Goal: Task Accomplishment & Management: Manage account settings

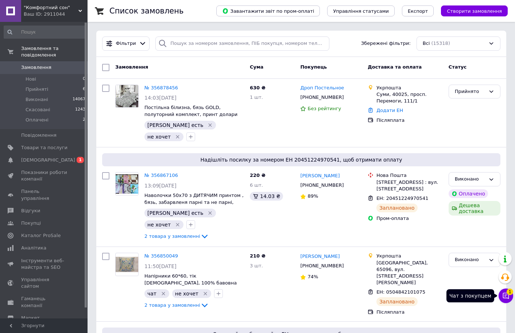
click at [505, 297] on icon at bounding box center [505, 295] width 7 height 7
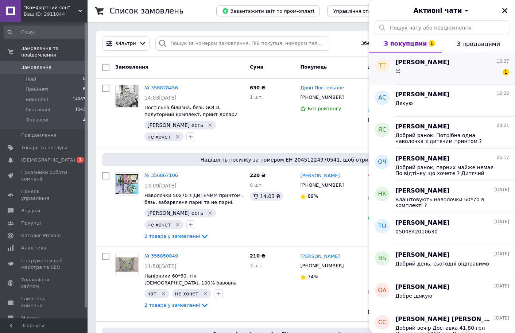
click at [443, 70] on div "😊 1" at bounding box center [453, 73] width 114 height 12
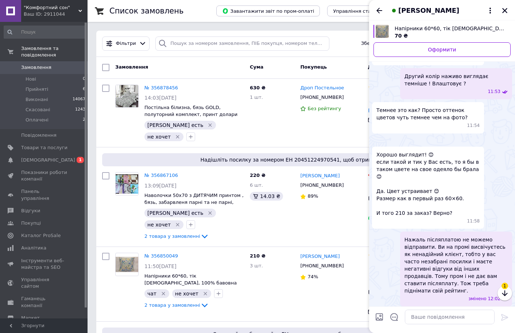
scroll to position [2645, 0]
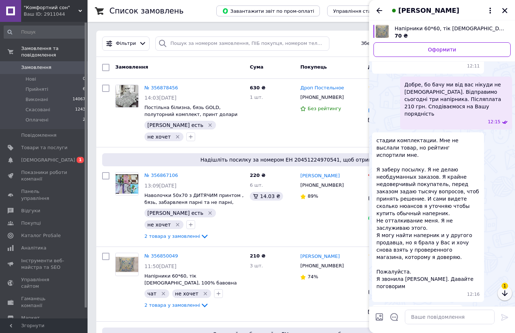
click at [505, 293] on icon "button" at bounding box center [504, 293] width 5 height 6
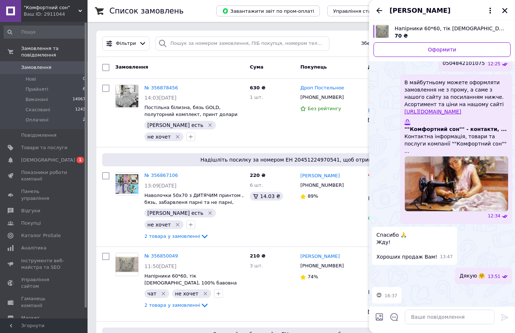
scroll to position [3735, 0]
click at [504, 9] on icon "Закрити" at bounding box center [505, 10] width 7 height 7
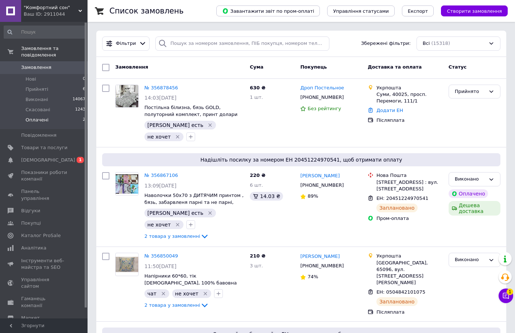
click at [47, 115] on li "Оплачені 2" at bounding box center [45, 122] width 90 height 14
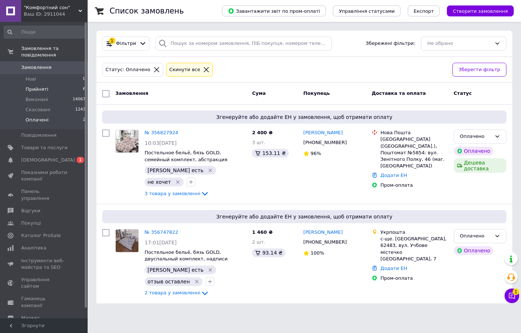
click at [38, 86] on span "Прийняті" at bounding box center [37, 89] width 23 height 7
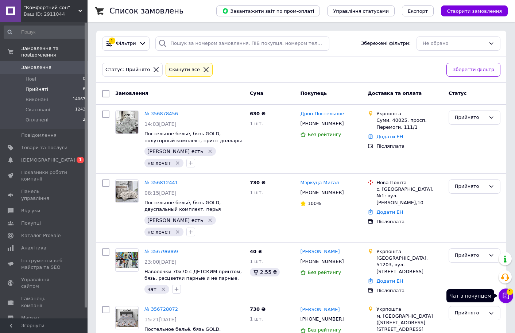
click at [505, 295] on icon at bounding box center [505, 295] width 7 height 7
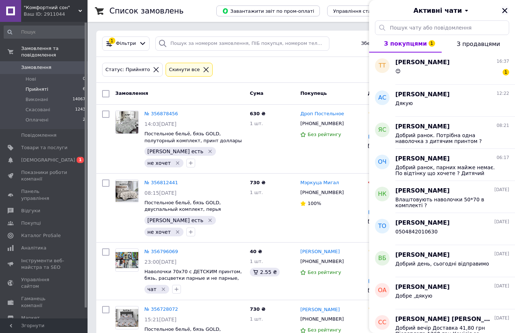
click at [506, 10] on icon "Закрити" at bounding box center [504, 10] width 5 height 5
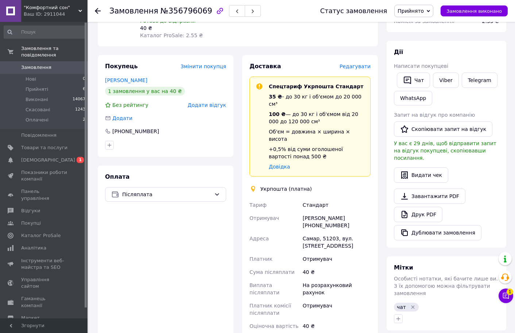
scroll to position [36, 0]
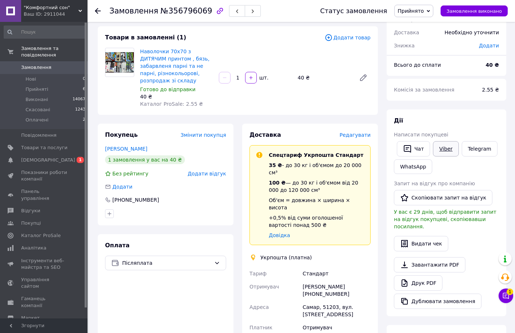
click at [439, 149] on link "Viber" at bounding box center [446, 148] width 26 height 15
click at [418, 152] on button "Чат" at bounding box center [413, 148] width 33 height 15
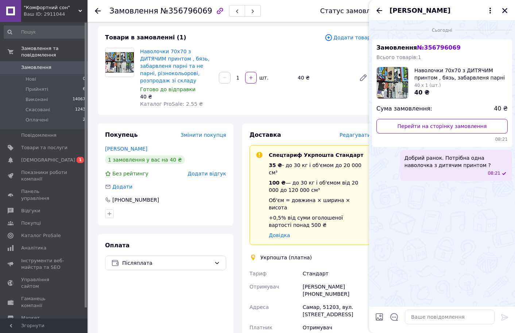
click at [505, 11] on icon "Закрити" at bounding box center [504, 10] width 5 height 5
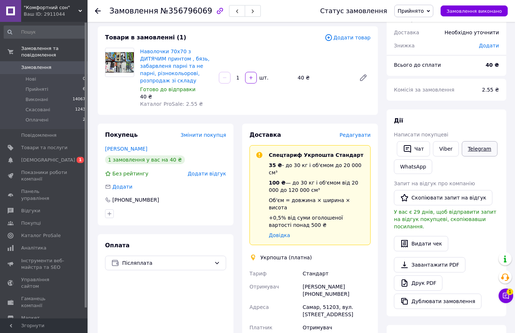
click at [478, 151] on link "Telegram" at bounding box center [480, 148] width 36 height 15
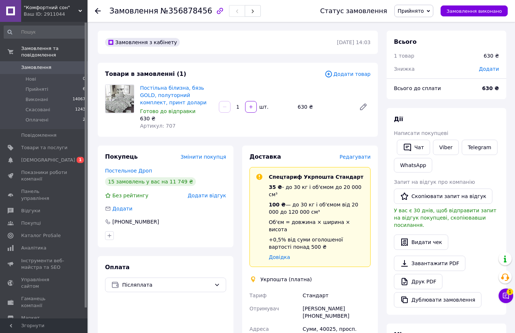
click at [353, 158] on span "Редагувати" at bounding box center [355, 157] width 31 height 6
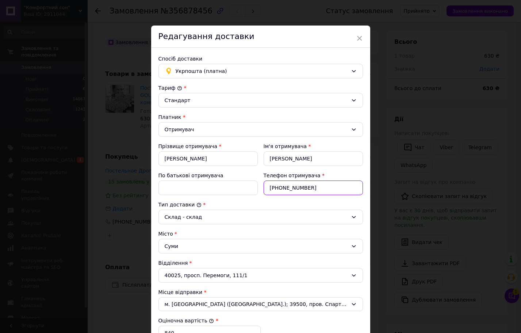
click at [299, 190] on input "+380969385143" at bounding box center [312, 188] width 99 height 15
type input "+"
paste input "+380952520250"
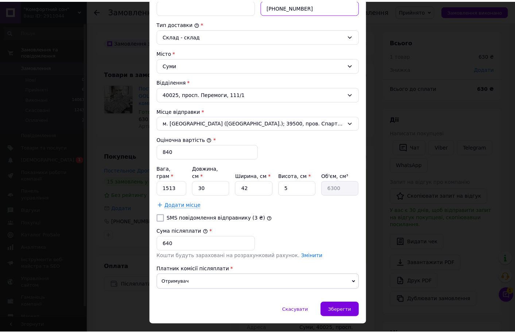
scroll to position [182, 0]
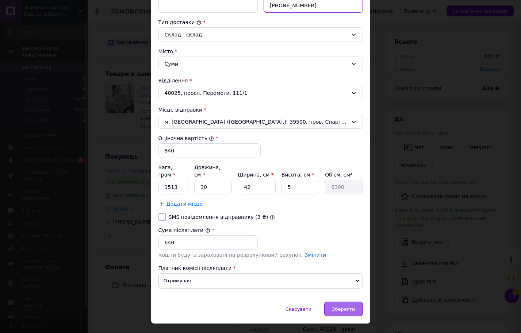
type input "+380952520250"
click at [341, 307] on span "Зберегти" at bounding box center [343, 309] width 23 height 5
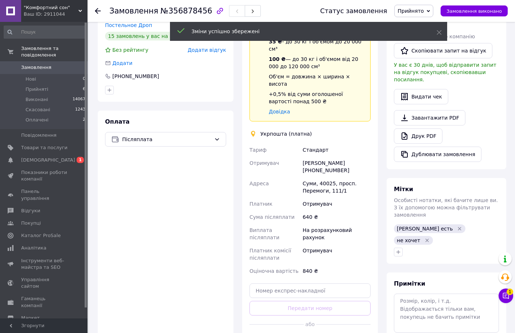
scroll to position [146, 0]
